Goal: Information Seeking & Learning: Learn about a topic

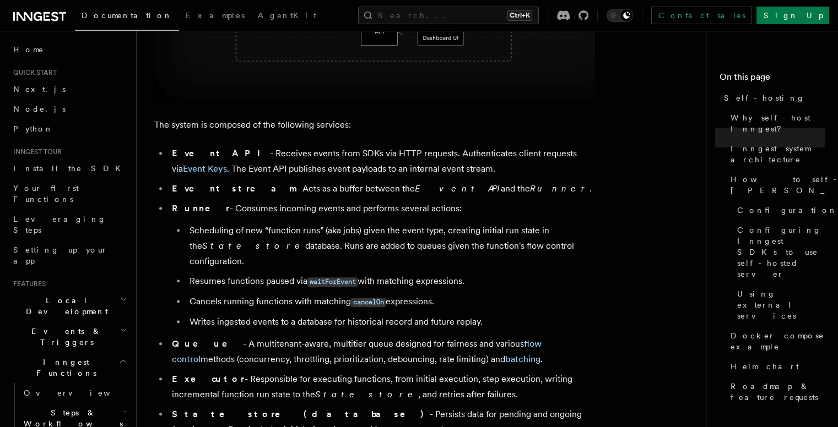
scroll to position [582, 0]
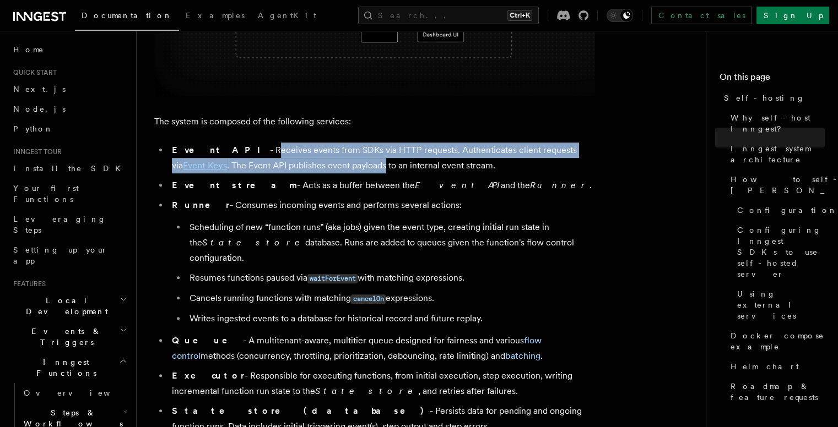
drag, startPoint x: 220, startPoint y: 150, endPoint x: 308, endPoint y: 166, distance: 90.2
click at [308, 166] on li "Event API - Receives events from SDKs via HTTP requests. Authenticates client r…" at bounding box center [382, 158] width 426 height 31
drag, startPoint x: 256, startPoint y: 149, endPoint x: 361, endPoint y: 164, distance: 106.3
click at [361, 164] on li "Event API - Receives events from SDKs via HTTP requests. Authenticates client r…" at bounding box center [382, 158] width 426 height 31
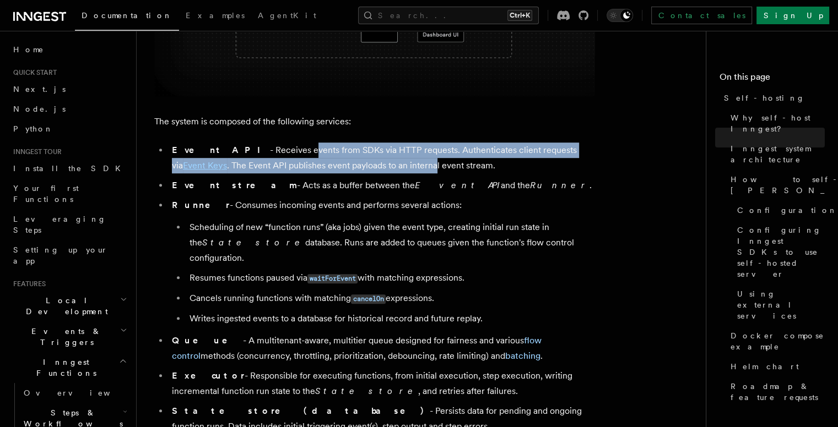
click at [361, 164] on li "Event API - Receives events from SDKs via HTTP requests. Authenticates client r…" at bounding box center [382, 158] width 426 height 31
drag, startPoint x: 302, startPoint y: 149, endPoint x: 360, endPoint y: 170, distance: 61.8
click at [360, 170] on li "Event API - Receives events from SDKs via HTTP requests. Authenticates client r…" at bounding box center [382, 158] width 426 height 31
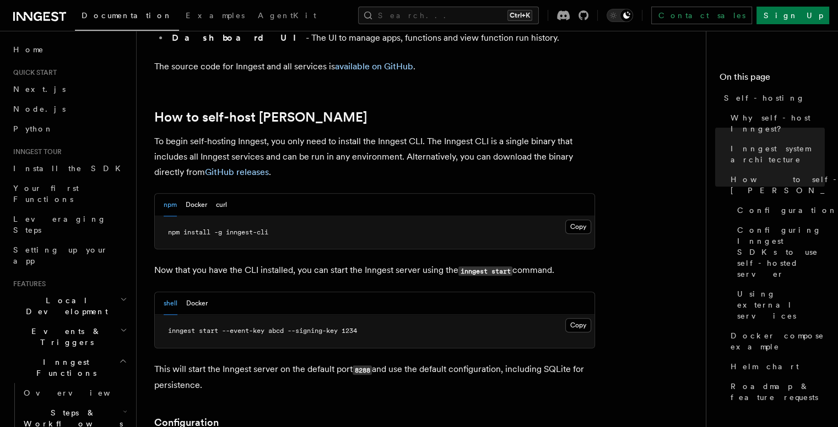
scroll to position [1047, 0]
click at [188, 193] on button "Docker" at bounding box center [196, 204] width 21 height 23
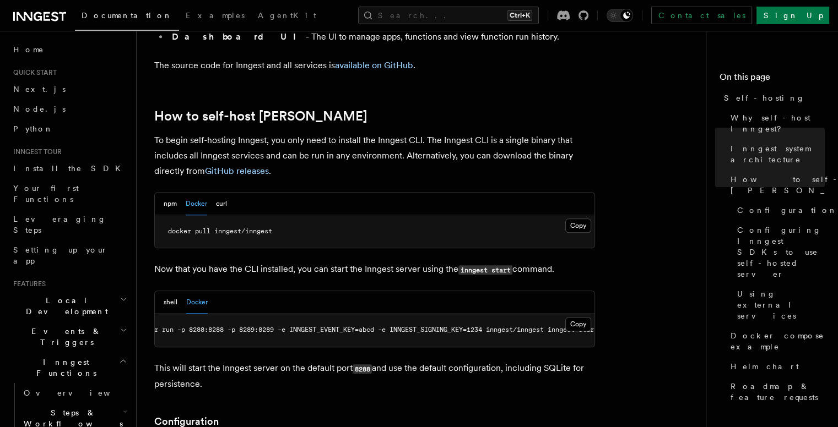
scroll to position [0, 62]
click at [174, 291] on button "shell" at bounding box center [171, 302] width 14 height 23
click at [174, 193] on button "npm" at bounding box center [170, 204] width 13 height 23
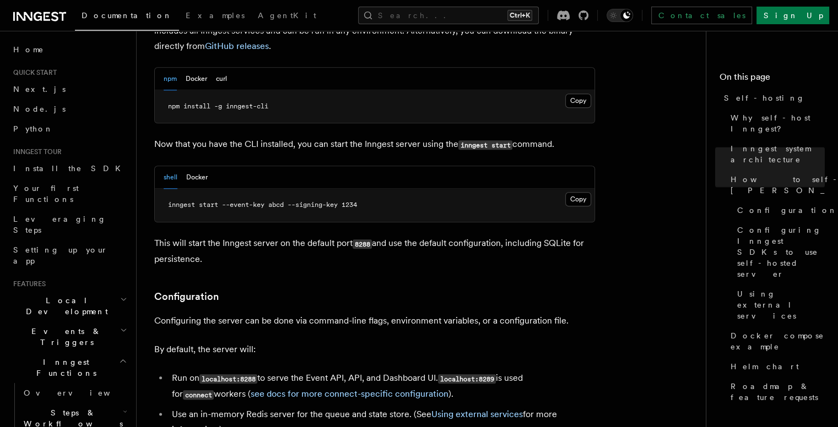
scroll to position [1172, 0]
click at [204, 166] on button "Docker" at bounding box center [196, 177] width 21 height 23
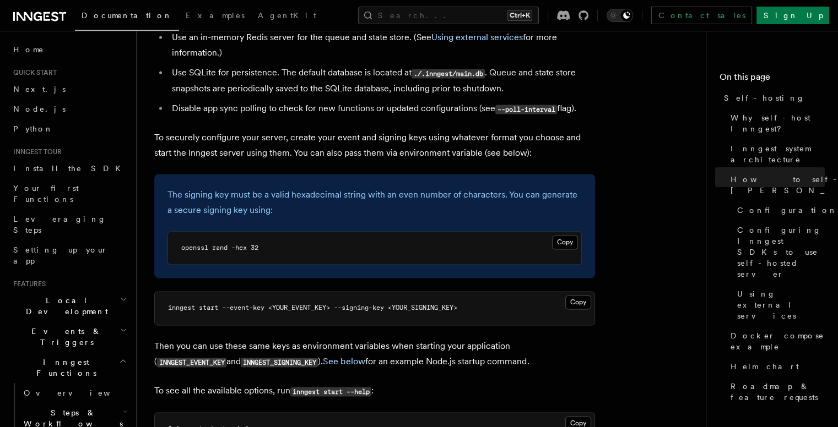
scroll to position [1549, 0]
drag, startPoint x: 334, startPoint y: 288, endPoint x: 223, endPoint y: 290, distance: 111.3
click at [223, 292] on pre "inngest start --event-key <YOUR_EVENT_KEY> --signing-key <YOUR_SIGNING_KEY>" at bounding box center [375, 308] width 440 height 33
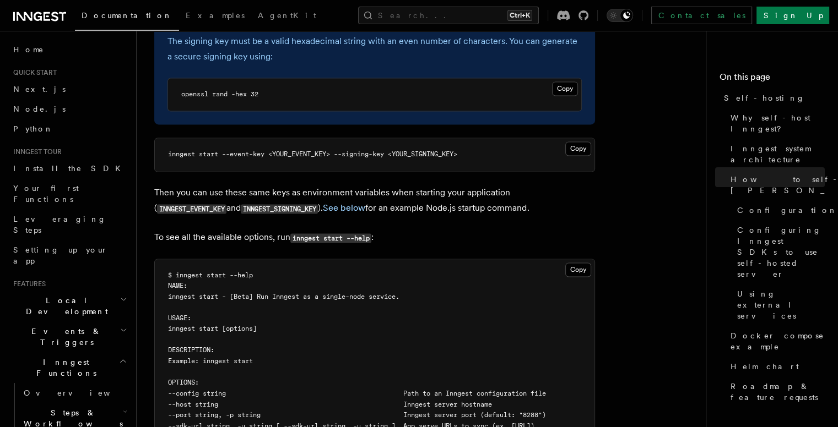
scroll to position [1703, 0]
drag, startPoint x: 231, startPoint y: 254, endPoint x: 258, endPoint y: 254, distance: 26.4
drag, startPoint x: 258, startPoint y: 254, endPoint x: 229, endPoint y: 254, distance: 28.6
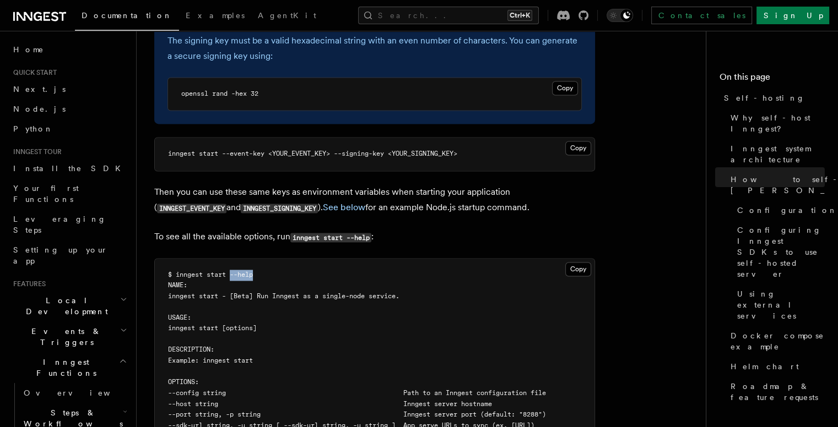
click at [229, 271] on span "$ inngest start --help" at bounding box center [210, 275] width 85 height 8
drag, startPoint x: 229, startPoint y: 254, endPoint x: 262, endPoint y: 255, distance: 33.1
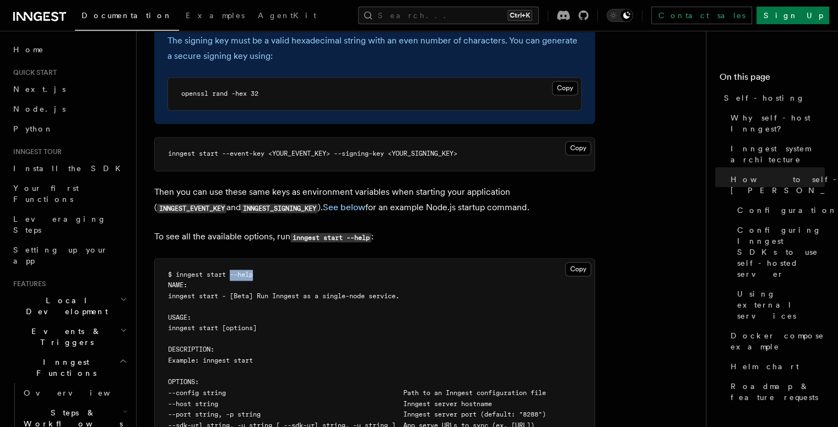
drag, startPoint x: 262, startPoint y: 255, endPoint x: 231, endPoint y: 252, distance: 31.5
click at [231, 271] on span "$ inngest start --help" at bounding box center [210, 275] width 85 height 8
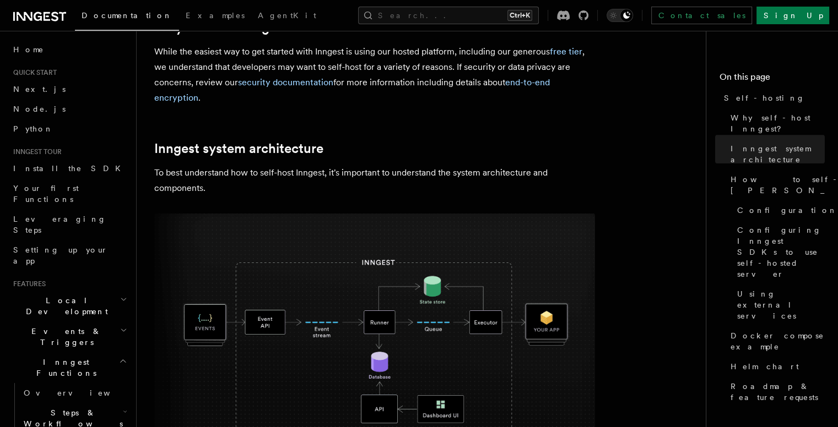
scroll to position [0, 0]
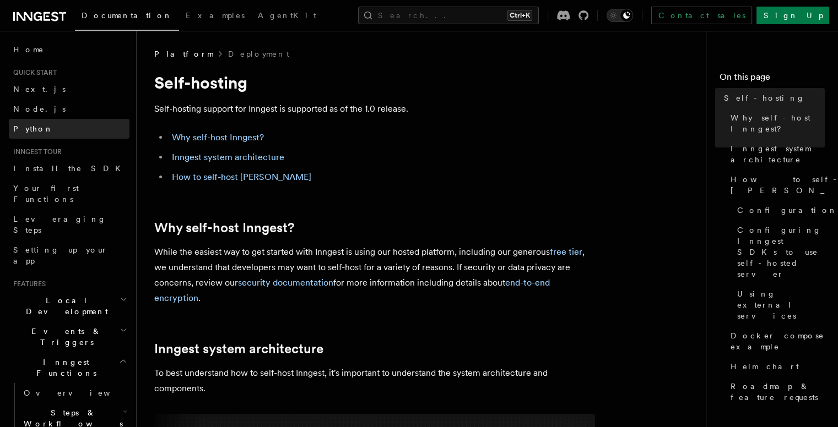
click at [17, 131] on span "Python" at bounding box center [33, 128] width 40 height 9
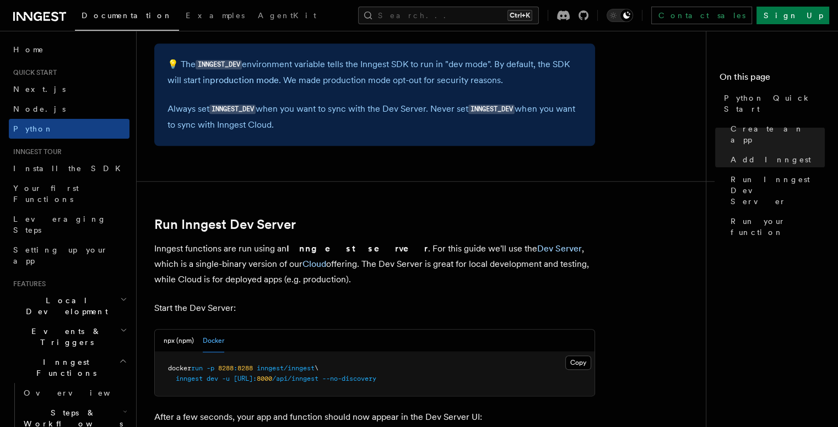
scroll to position [1182, 0]
click at [177, 339] on button "npx (npm)" at bounding box center [179, 340] width 30 height 23
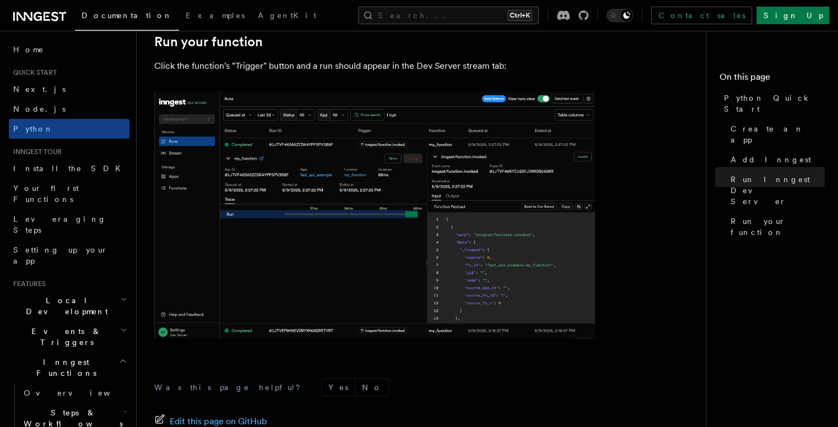
scroll to position [2357, 0]
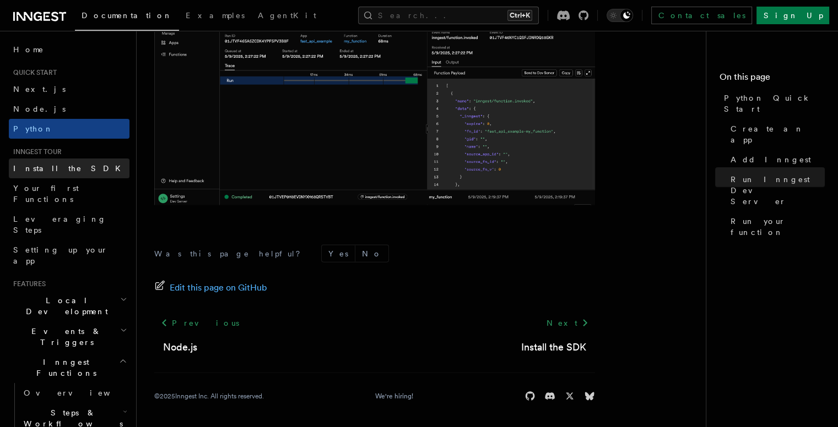
click at [43, 167] on span "Install the SDK" at bounding box center [70, 168] width 114 height 9
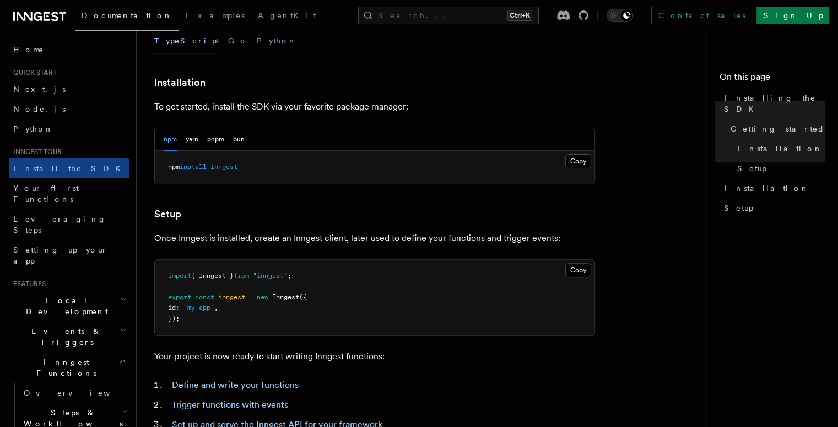
scroll to position [269, 0]
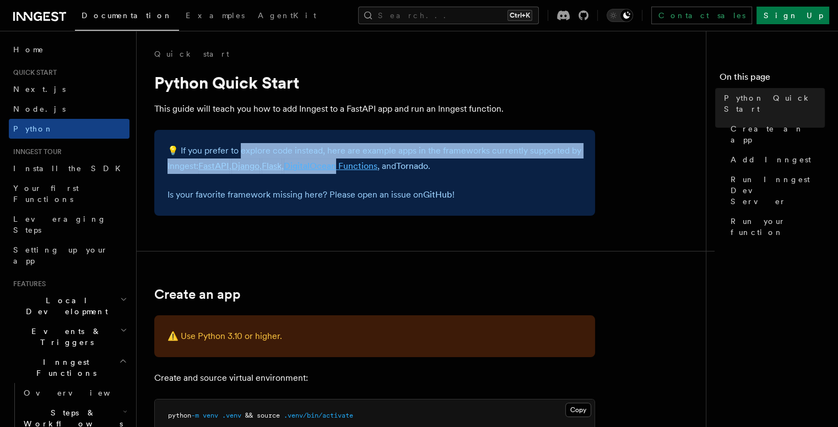
drag, startPoint x: 243, startPoint y: 153, endPoint x: 344, endPoint y: 165, distance: 102.2
click at [344, 165] on p "💡 If you prefer to explore code instead, here are example apps in the framework…" at bounding box center [374, 158] width 414 height 31
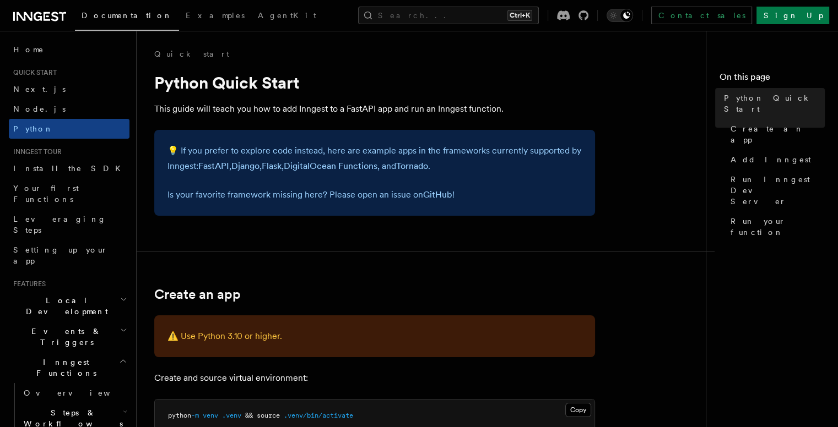
click at [339, 197] on p "Is your favorite framework missing here? Please open an issue on GitHub !" at bounding box center [374, 194] width 414 height 15
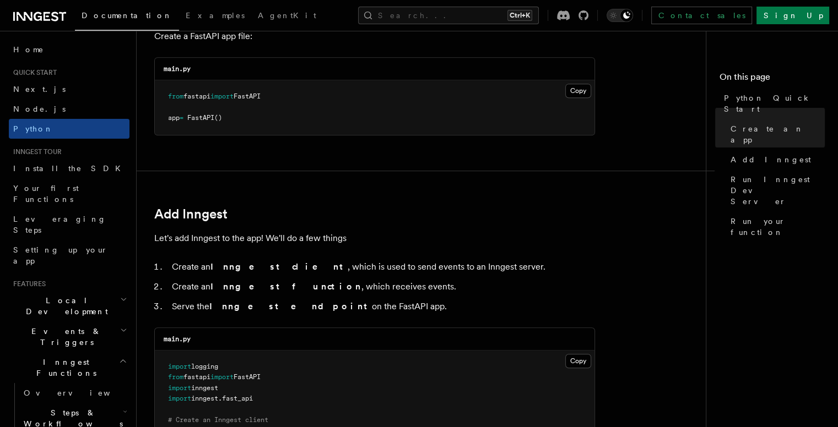
scroll to position [534, 0]
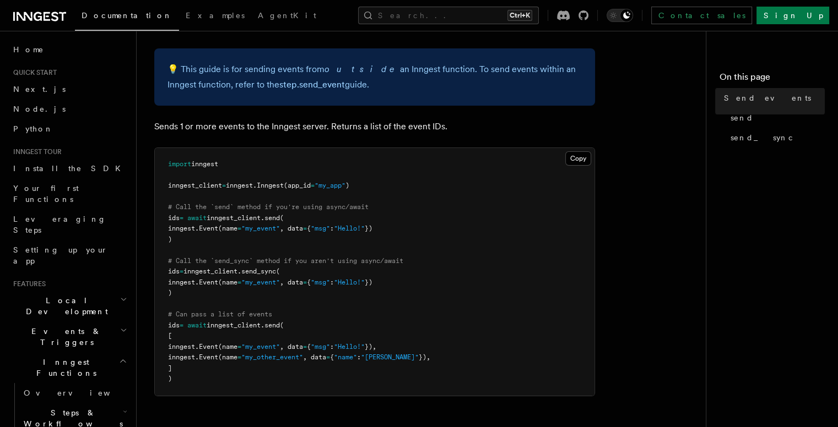
scroll to position [74, 0]
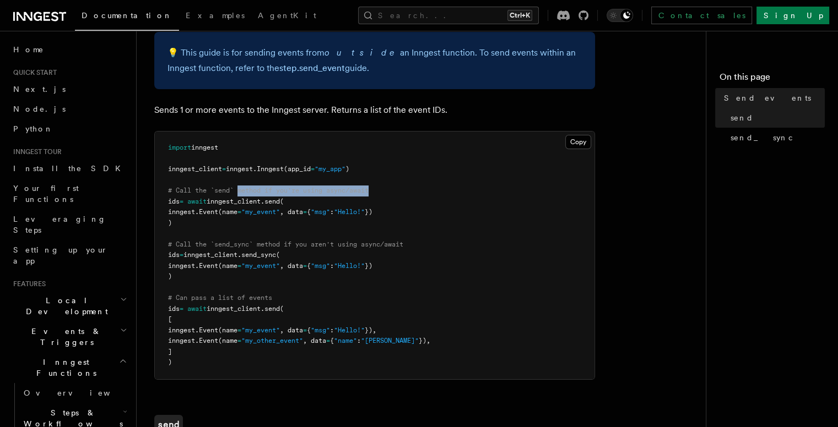
drag, startPoint x: 241, startPoint y: 189, endPoint x: 383, endPoint y: 189, distance: 142.7
click at [383, 189] on pre "import inngest inngest_client = inngest . Inngest (app_id = "my_app" ) # Call t…" at bounding box center [375, 256] width 440 height 248
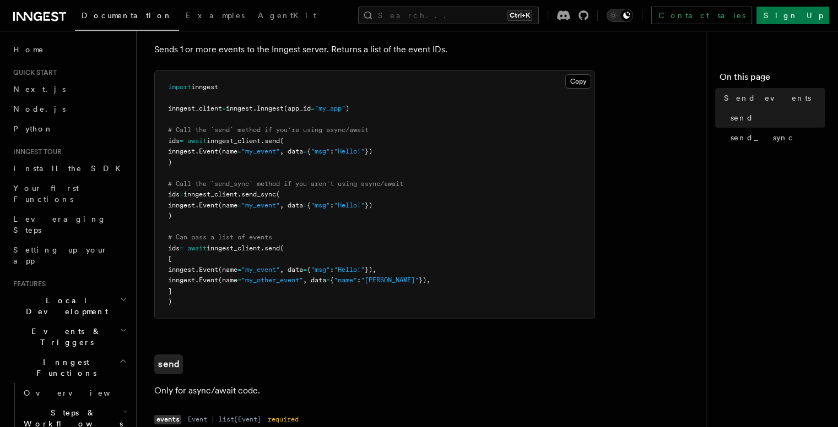
scroll to position [136, 0]
drag, startPoint x: 193, startPoint y: 236, endPoint x: 246, endPoint y: 236, distance: 52.9
click at [246, 236] on span "# Can pass a list of events" at bounding box center [220, 236] width 104 height 8
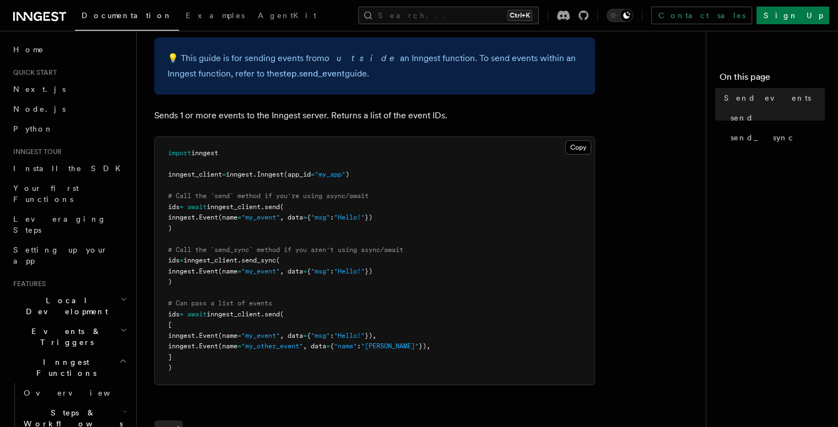
scroll to position [68, 0]
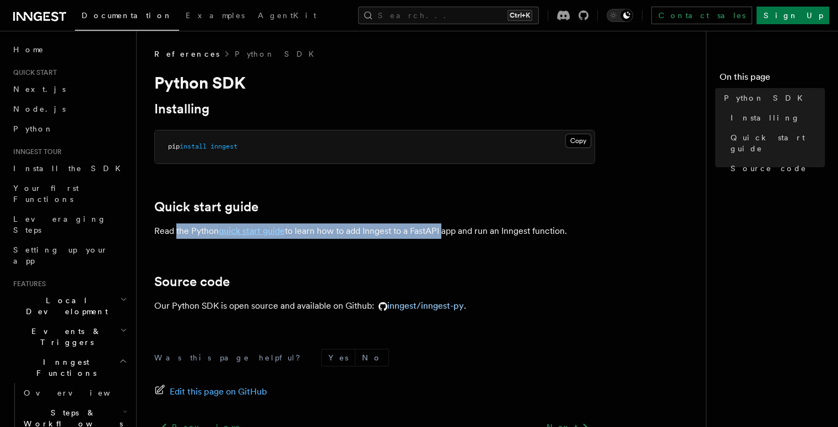
drag, startPoint x: 177, startPoint y: 232, endPoint x: 444, endPoint y: 230, distance: 267.2
click at [444, 230] on p "Read the Python quick start guide to learn how to add Inngest to a FastAPI app …" at bounding box center [374, 231] width 441 height 15
drag, startPoint x: 461, startPoint y: 232, endPoint x: 176, endPoint y: 231, distance: 284.3
click at [176, 231] on p "Read the Python quick start guide to learn how to add Inngest to a FastAPI app …" at bounding box center [374, 231] width 441 height 15
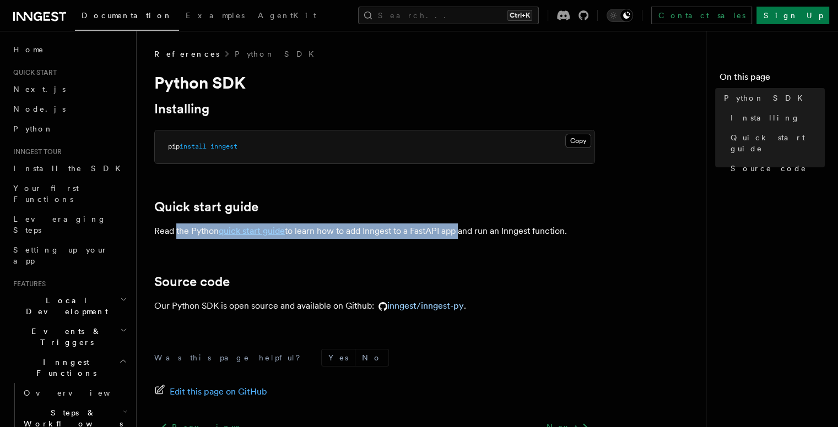
click at [176, 231] on p "Read the Python quick start guide to learn how to add Inngest to a FastAPI app …" at bounding box center [374, 231] width 441 height 15
drag, startPoint x: 176, startPoint y: 231, endPoint x: 475, endPoint y: 224, distance: 299.2
click at [475, 224] on p "Read the Python quick start guide to learn how to add Inngest to a FastAPI app …" at bounding box center [374, 231] width 441 height 15
drag, startPoint x: 492, startPoint y: 232, endPoint x: 178, endPoint y: 231, distance: 313.5
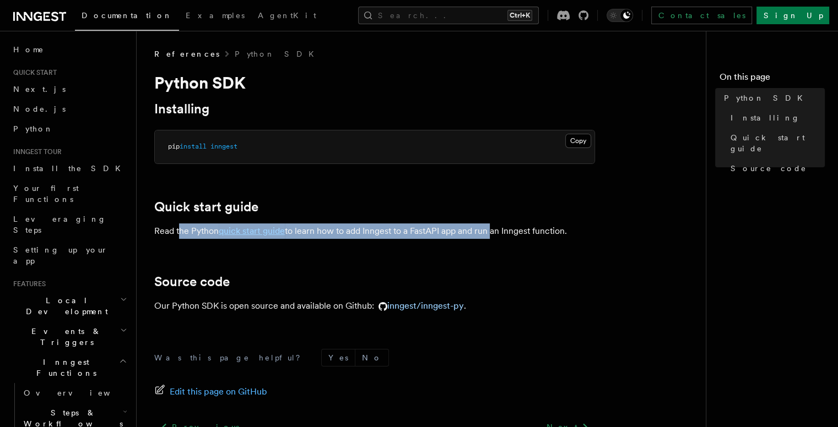
click at [178, 231] on p "Read the Python quick start guide to learn how to add Inngest to a FastAPI app …" at bounding box center [374, 231] width 441 height 15
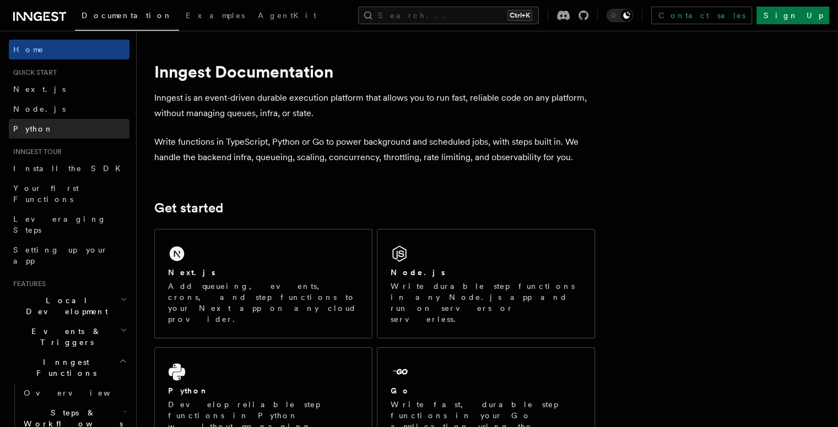
click at [42, 125] on link "Python" at bounding box center [69, 129] width 121 height 20
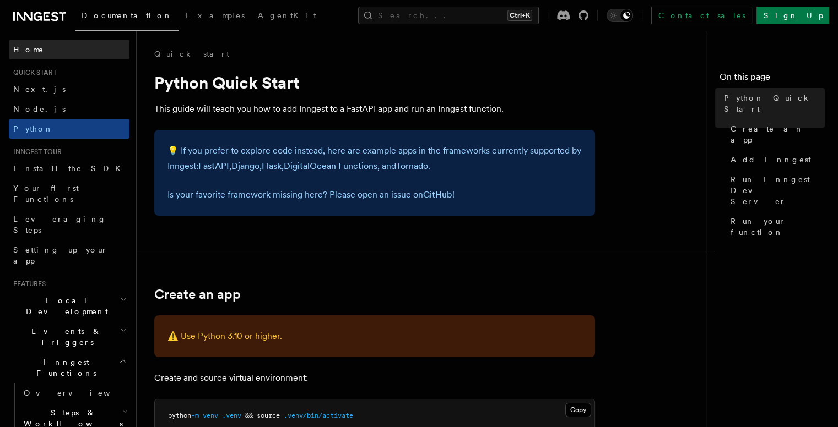
click at [29, 48] on span "Home" at bounding box center [28, 49] width 31 height 11
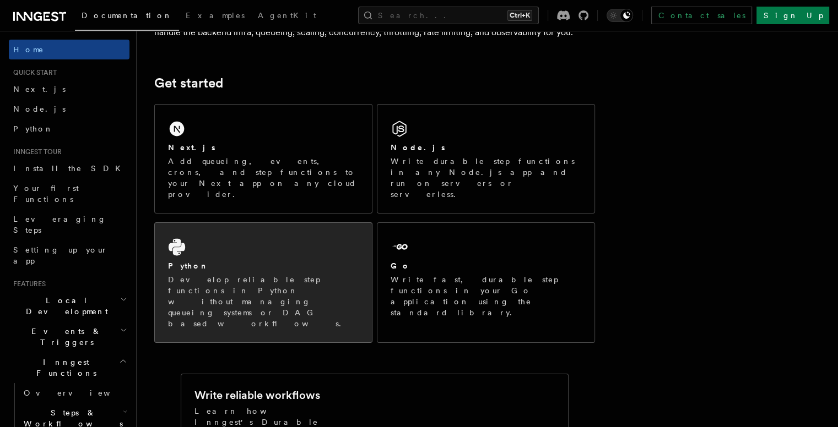
scroll to position [126, 0]
click at [222, 223] on div "Python Develop reliable step functions in Python without managing queueing syst…" at bounding box center [263, 283] width 217 height 120
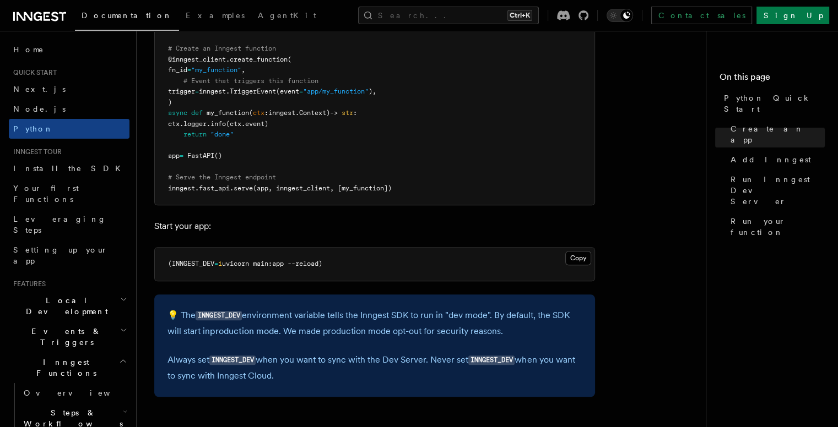
scroll to position [932, 0]
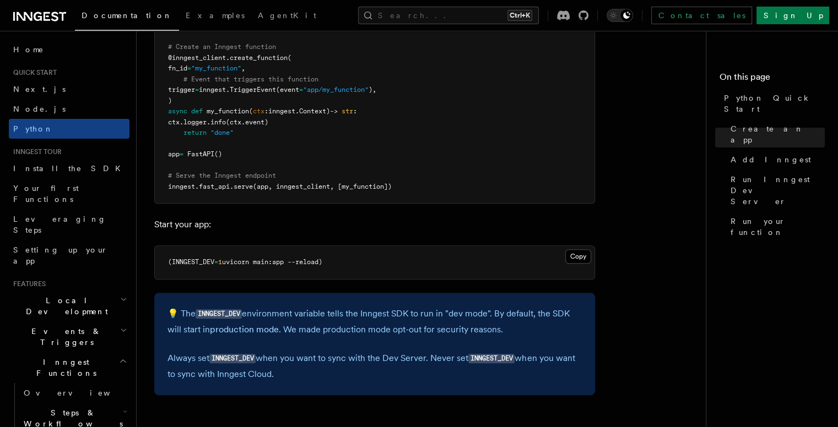
click at [178, 270] on pre "(INNGEST_DEV = 1 uvicorn main:app --reload)" at bounding box center [375, 262] width 440 height 33
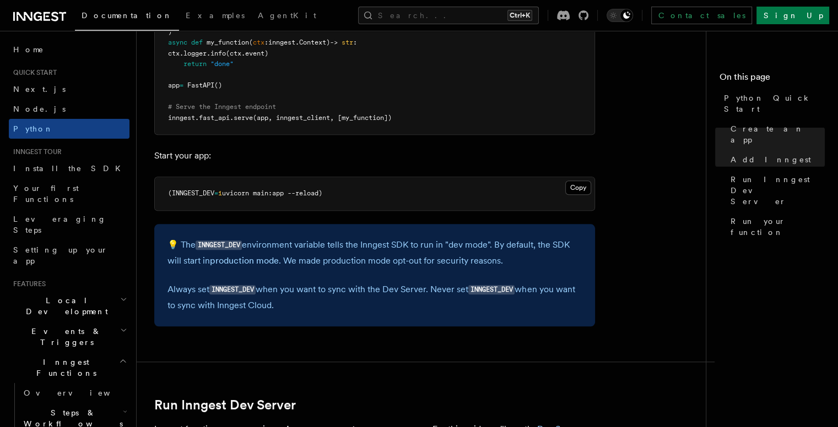
scroll to position [1000, 0]
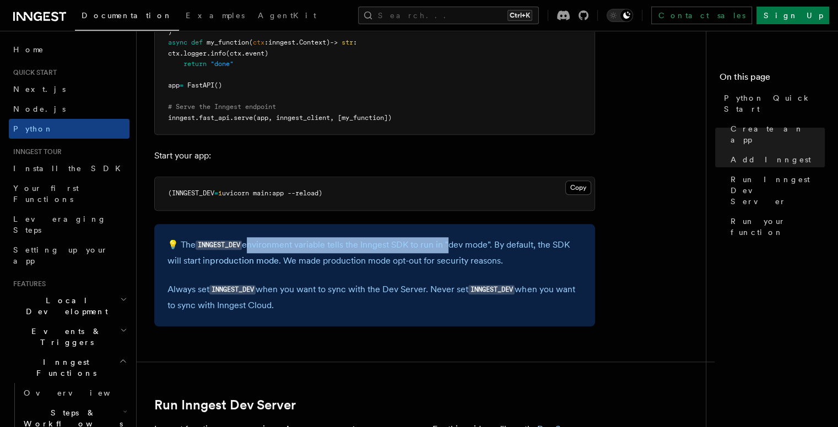
drag, startPoint x: 249, startPoint y: 243, endPoint x: 450, endPoint y: 244, distance: 201.1
click at [450, 244] on p "💡 The INNGEST_DEV environment variable tells the Inngest SDK to run in "dev mod…" at bounding box center [374, 252] width 414 height 31
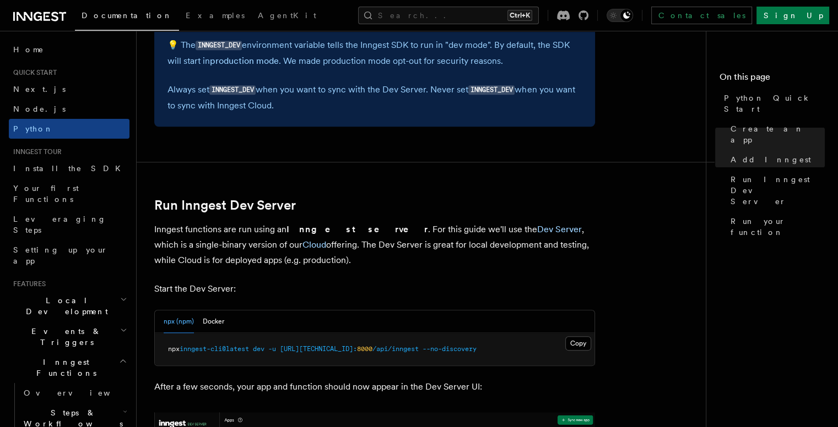
scroll to position [1208, 0]
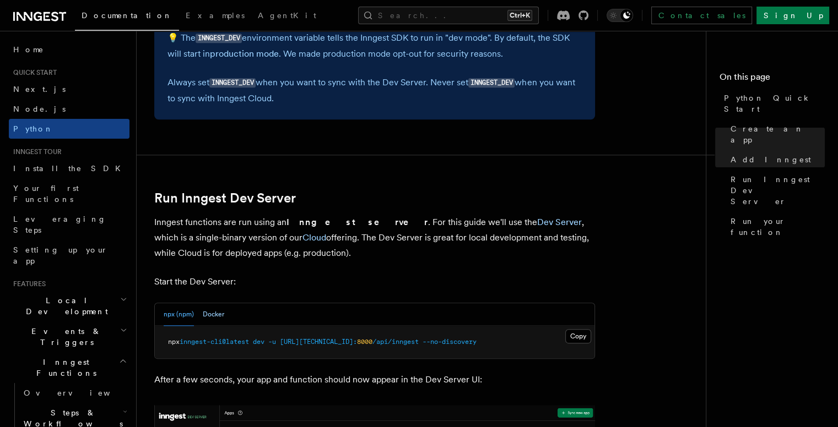
click at [209, 316] on button "Docker" at bounding box center [213, 315] width 21 height 23
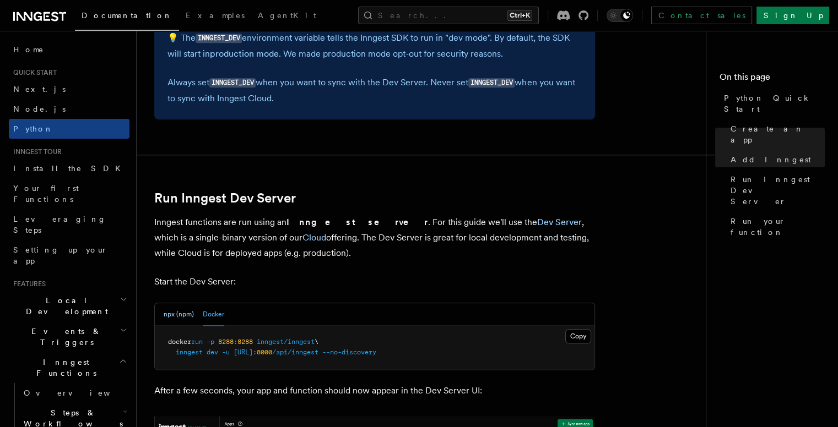
click at [181, 310] on button "npx (npm)" at bounding box center [179, 315] width 30 height 23
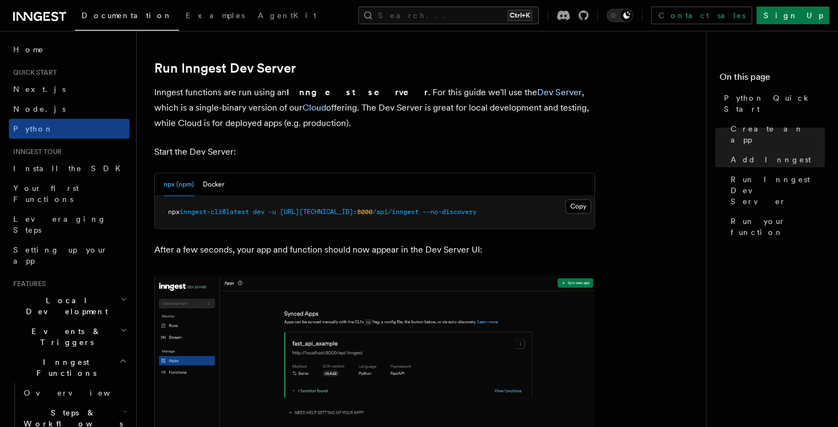
scroll to position [1360, 0]
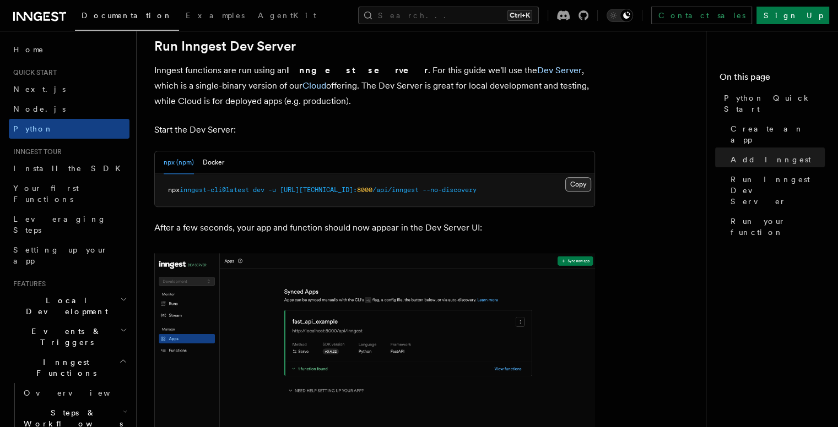
click at [577, 182] on button "Copy Copied" at bounding box center [578, 184] width 26 height 14
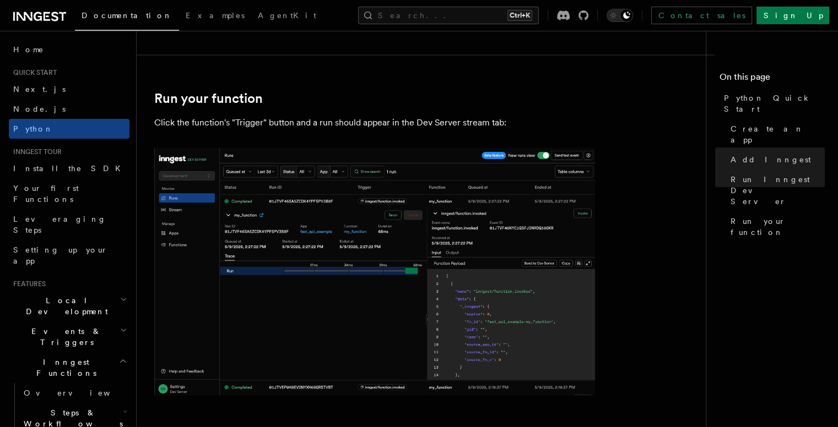
scroll to position [2177, 0]
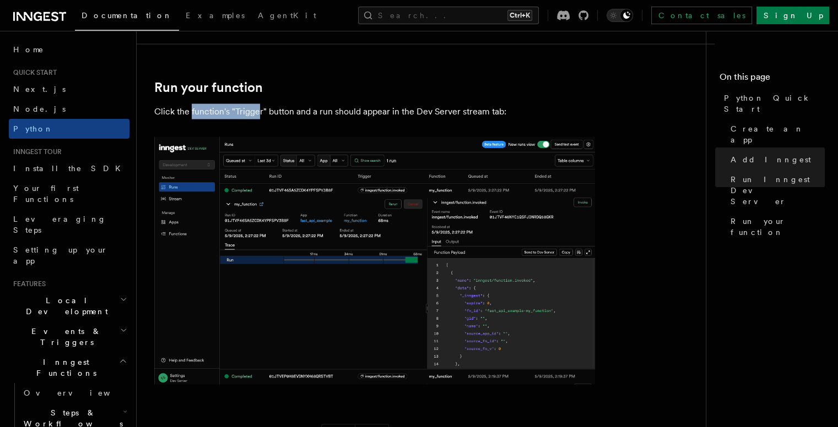
drag, startPoint x: 190, startPoint y: 110, endPoint x: 258, endPoint y: 105, distance: 68.5
click at [258, 105] on p "Click the function's "Trigger" button and a run should appear in the Dev Server…" at bounding box center [374, 111] width 441 height 15
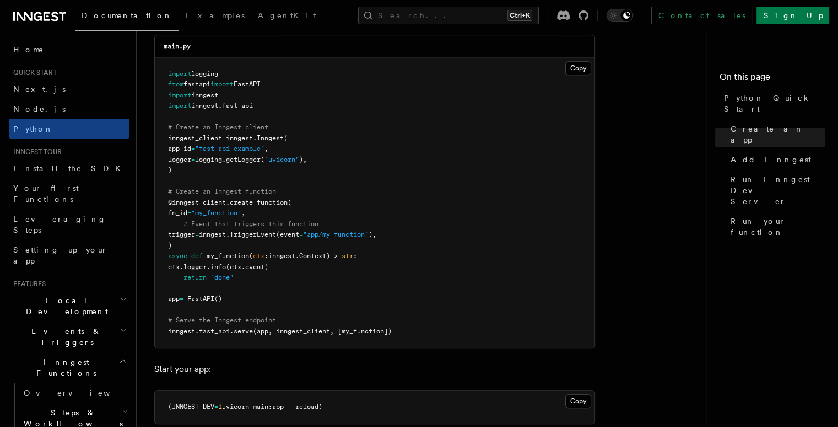
scroll to position [786, 0]
click at [51, 191] on span "Your first Functions" at bounding box center [46, 194] width 66 height 20
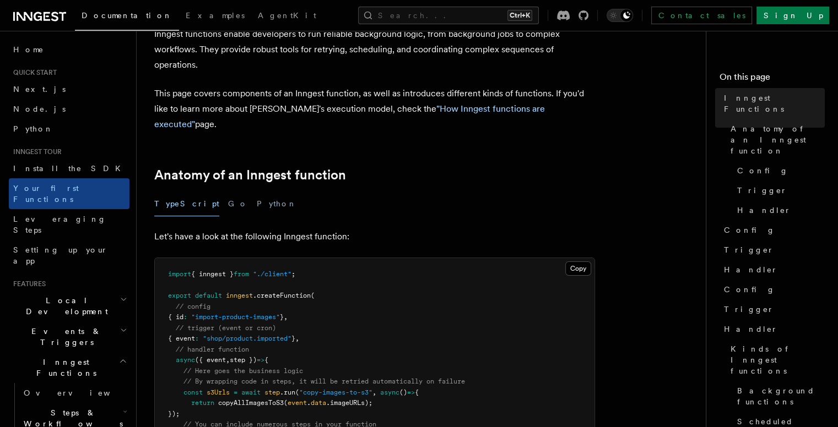
scroll to position [79, 0]
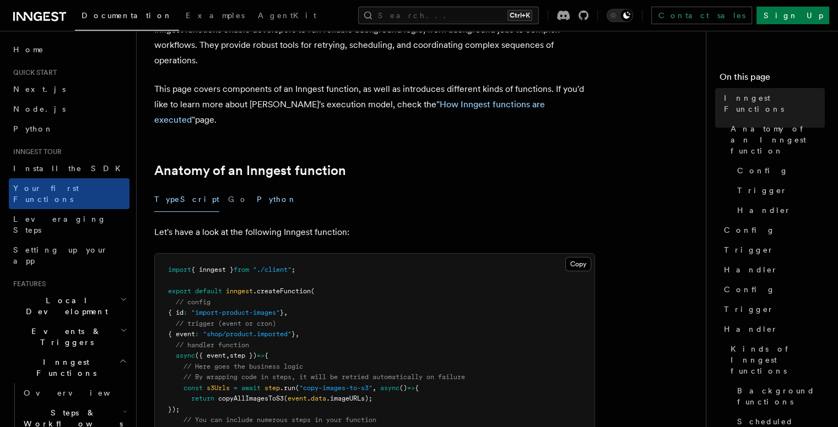
click at [257, 188] on button "Python" at bounding box center [277, 199] width 40 height 25
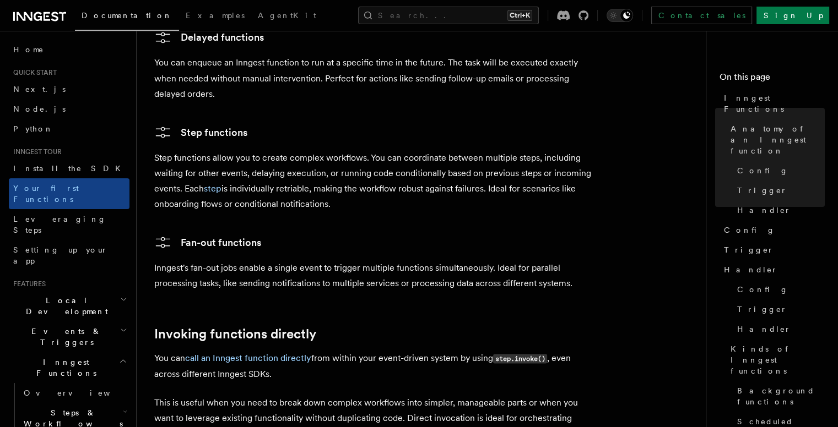
scroll to position [2340, 0]
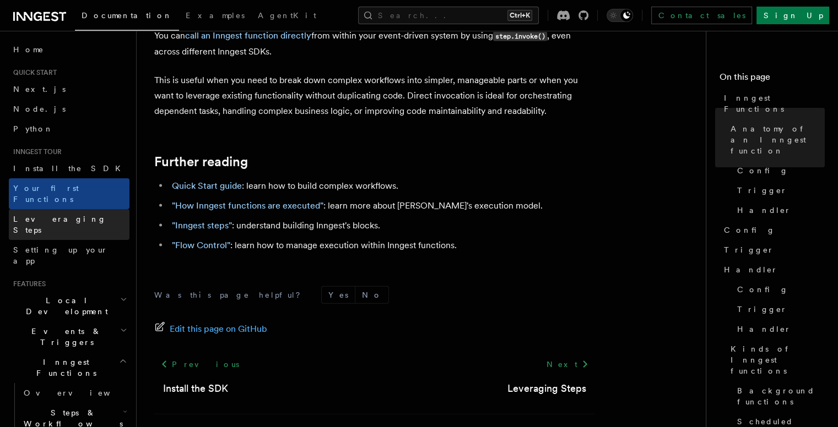
click at [61, 214] on span "Leveraging Steps" at bounding box center [71, 225] width 116 height 22
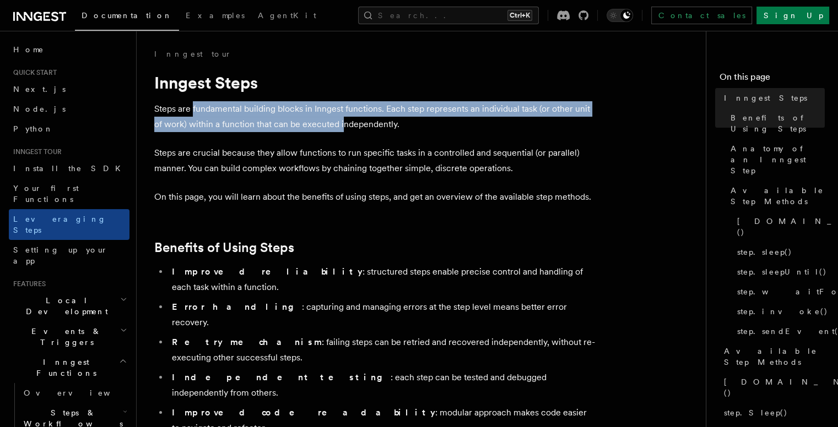
drag, startPoint x: 192, startPoint y: 107, endPoint x: 344, endPoint y: 121, distance: 152.1
click at [344, 121] on p "Steps are fundamental building blocks in Inngest functions. Each step represent…" at bounding box center [374, 116] width 441 height 31
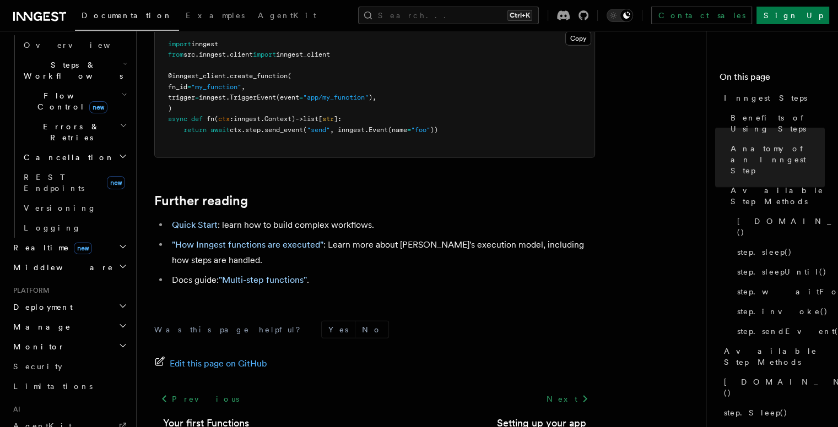
scroll to position [349, 0]
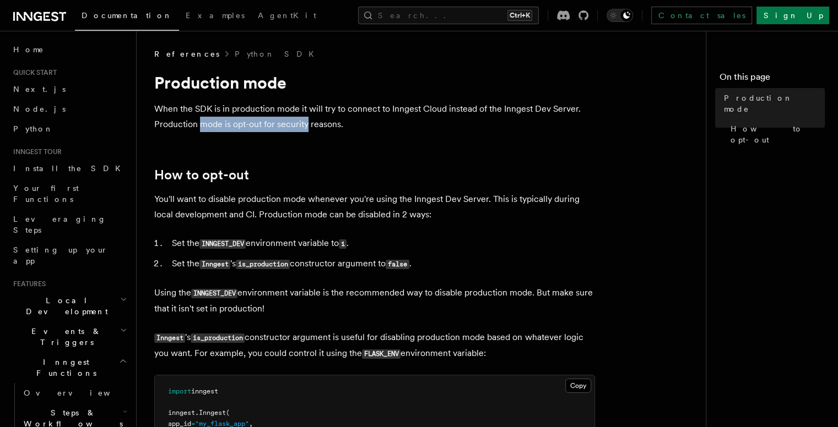
drag, startPoint x: 201, startPoint y: 128, endPoint x: 306, endPoint y: 132, distance: 105.8
click at [306, 132] on p "When the SDK is in production mode it will try to connect to Inngest Cloud inst…" at bounding box center [374, 116] width 441 height 31
